Goal: Task Accomplishment & Management: Use online tool/utility

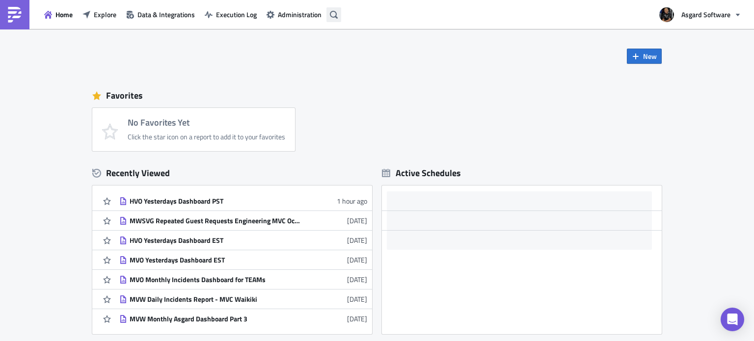
click at [338, 16] on button "button" at bounding box center [334, 14] width 15 height 15
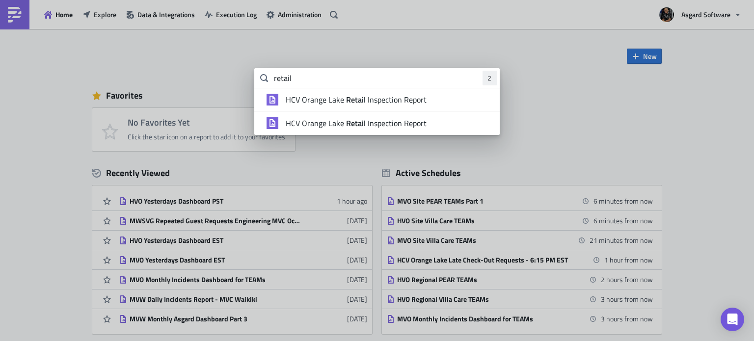
type input "retail"
click at [422, 97] on span "HCV Orange Lake Retail Inspection Report" at bounding box center [356, 100] width 141 height 10
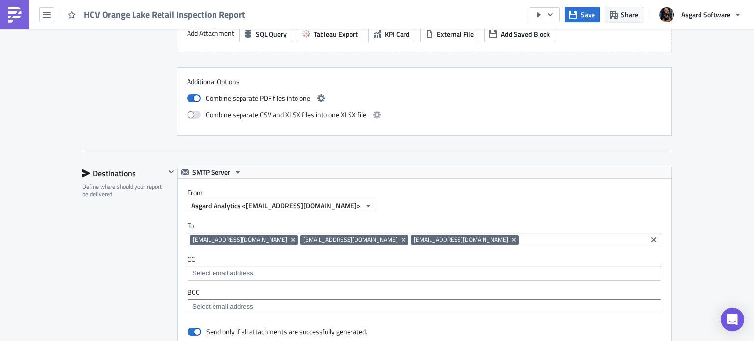
scroll to position [884, 0]
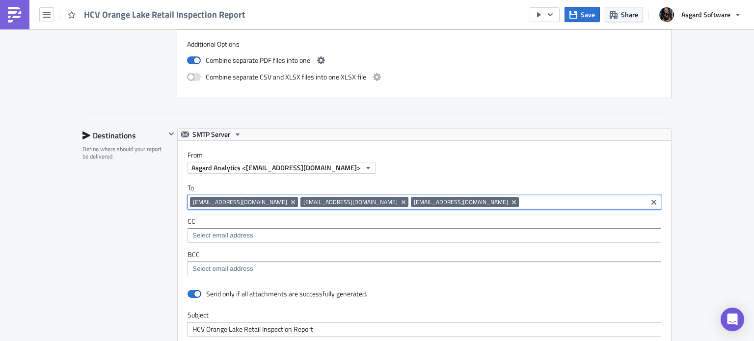
click at [522, 204] on input at bounding box center [583, 202] width 123 height 10
paste input "[EMAIL_ADDRESS][DOMAIN_NAME]"
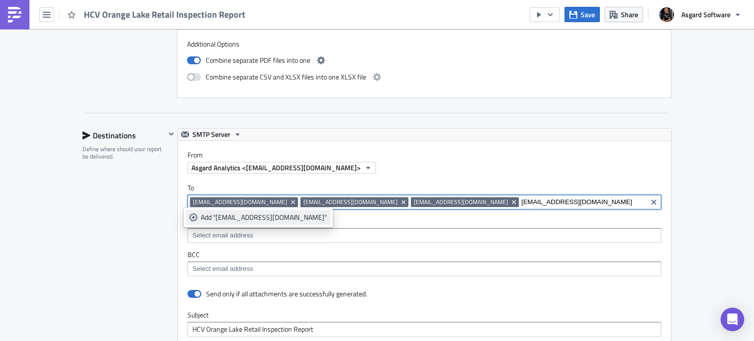
type input "[EMAIL_ADDRESS][DOMAIN_NAME]"
click at [231, 220] on div "Add "[EMAIL_ADDRESS][DOMAIN_NAME]"" at bounding box center [264, 218] width 126 height 10
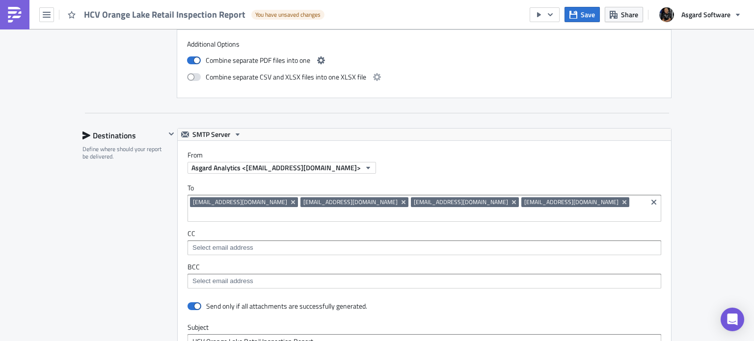
click at [553, 152] on label "From" at bounding box center [430, 155] width 484 height 9
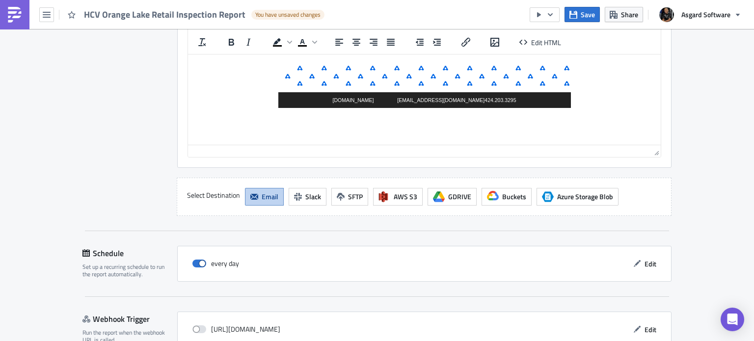
scroll to position [1281, 0]
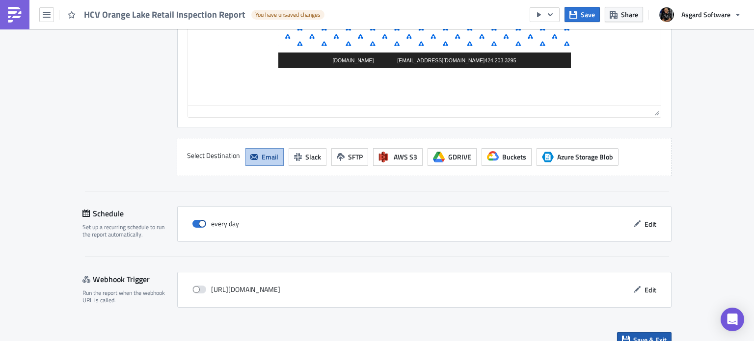
click at [659, 335] on span "Save & Exit" at bounding box center [650, 340] width 33 height 10
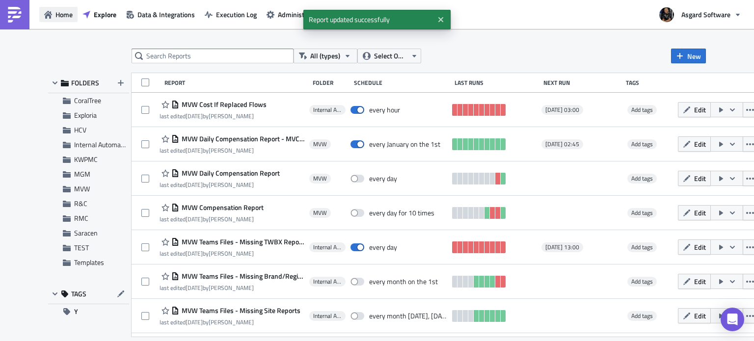
click at [57, 7] on button "Home" at bounding box center [58, 14] width 38 height 15
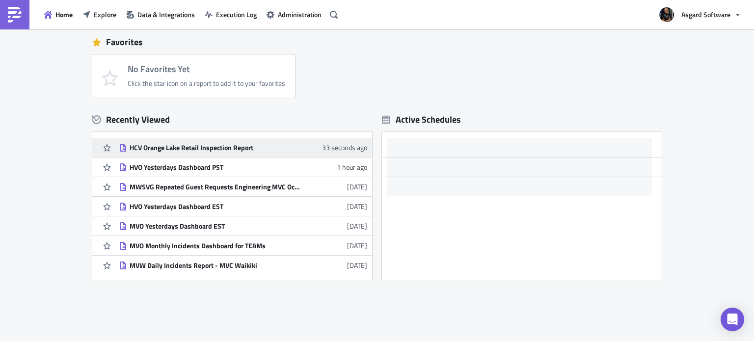
scroll to position [90, 0]
